Goal: Register for event/course

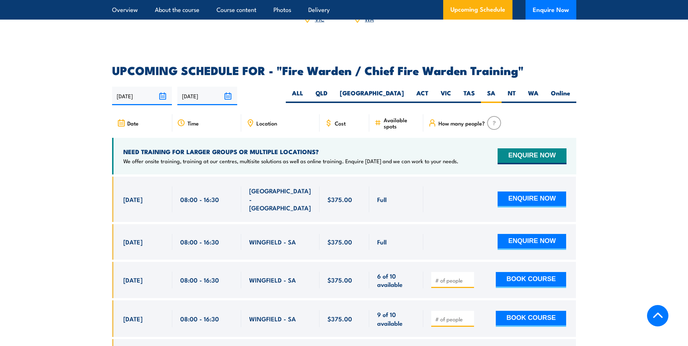
scroll to position [1212, 0]
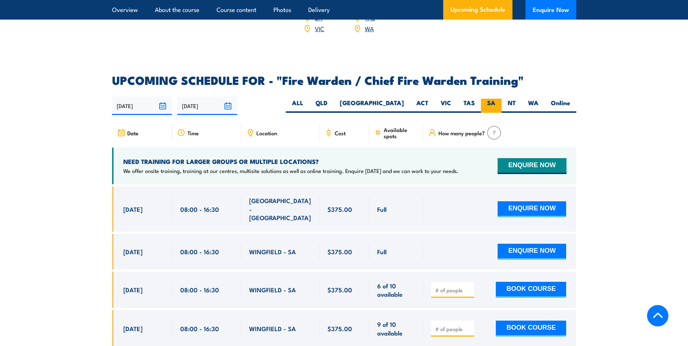
click at [487, 100] on label "SA" at bounding box center [491, 106] width 21 height 14
click at [496, 100] on input "SA" at bounding box center [498, 101] width 5 height 5
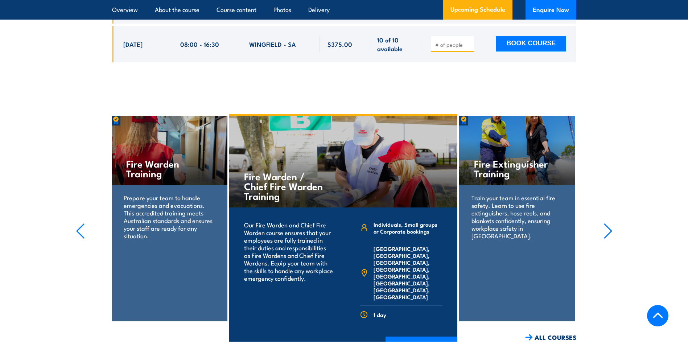
scroll to position [1575, 0]
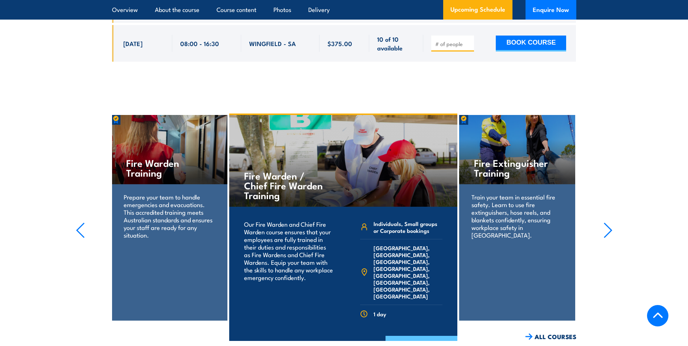
click at [407, 336] on link "COURSE DETAILS" at bounding box center [422, 345] width 72 height 19
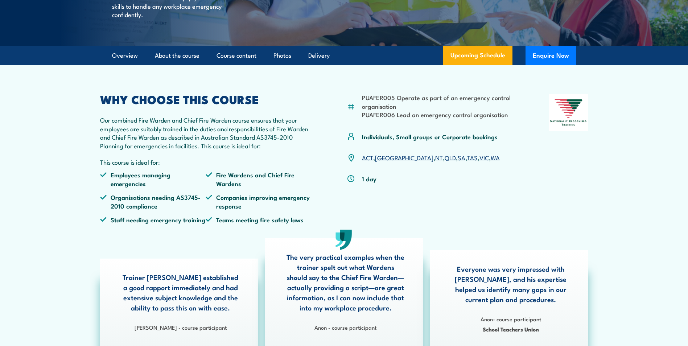
scroll to position [181, 0]
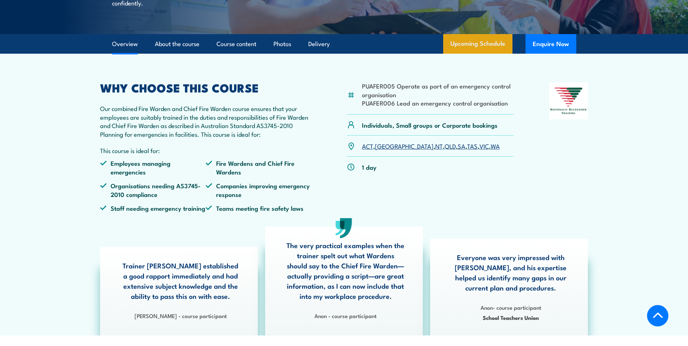
click at [475, 54] on link "Upcoming Schedule" at bounding box center [477, 44] width 69 height 20
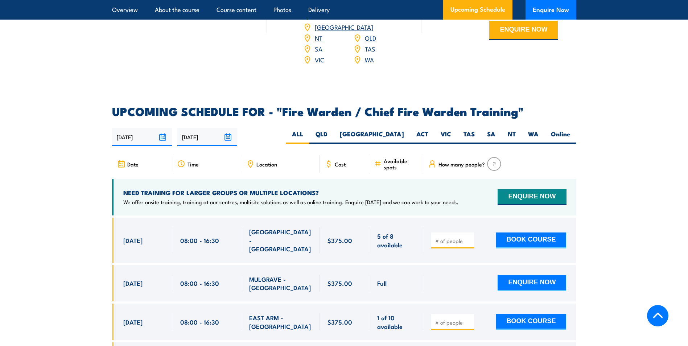
scroll to position [1285, 0]
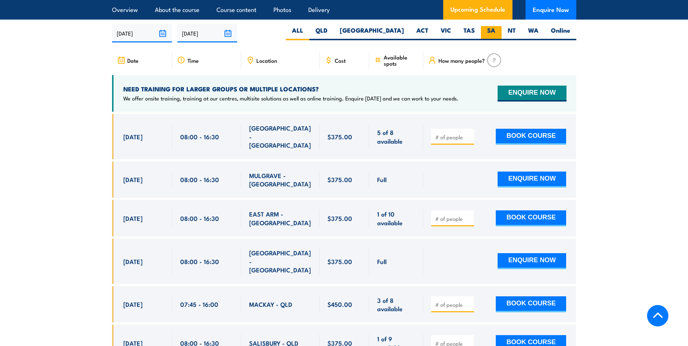
click at [490, 26] on label "SA" at bounding box center [491, 33] width 21 height 14
click at [496, 26] on input "SA" at bounding box center [498, 28] width 5 height 5
radio input "true"
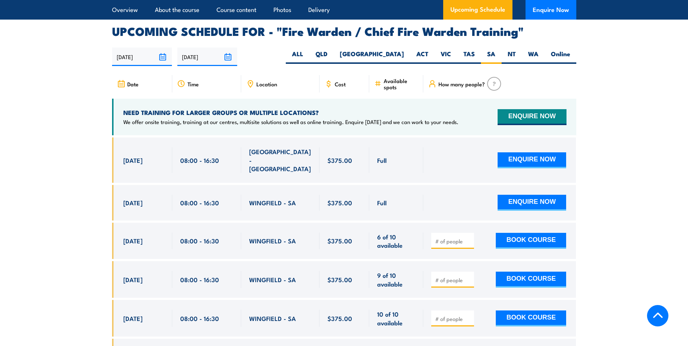
scroll to position [1249, 0]
